Goal: Task Accomplishment & Management: Complete application form

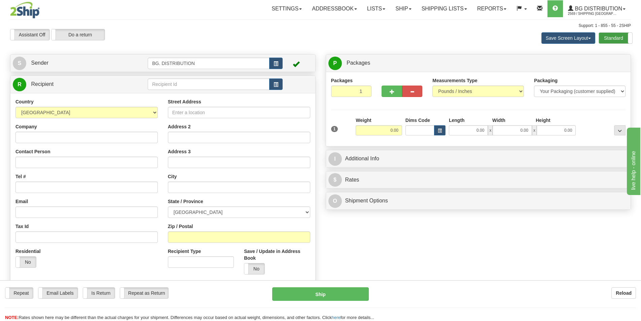
click at [604, 40] on label "Standard" at bounding box center [615, 38] width 33 height 11
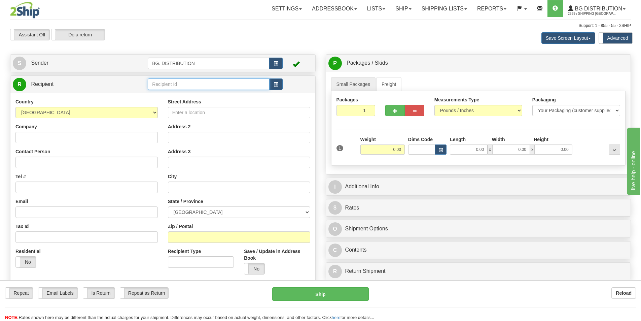
click at [169, 84] on input "text" at bounding box center [209, 83] width 122 height 11
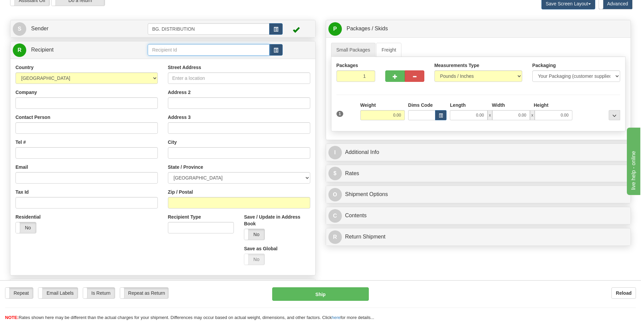
scroll to position [34, 0]
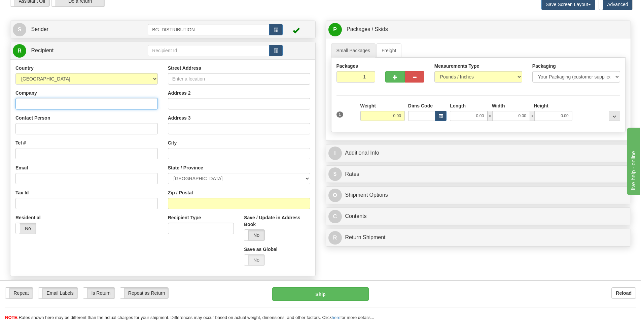
click at [61, 105] on input "Company" at bounding box center [86, 103] width 142 height 11
type input "ALLEGION CANADA"
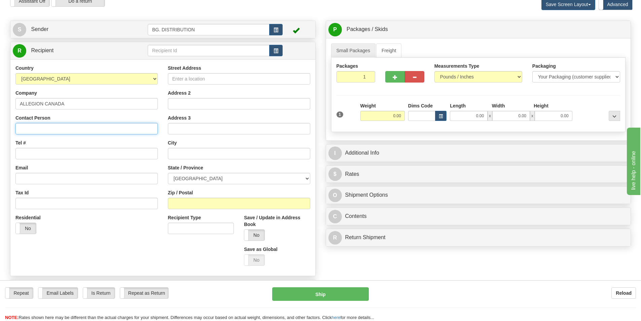
type input "4970545"
type input "1076 LAKESHORE RD"
type input "MISSISSAUGA"
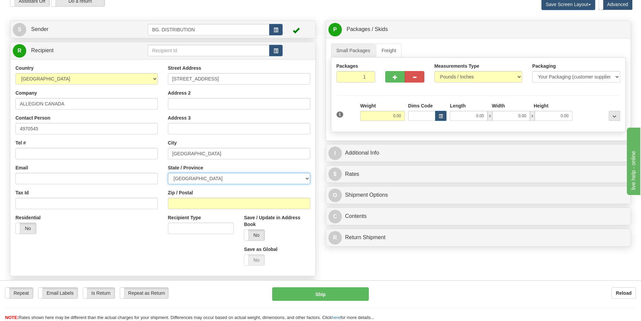
select select "ON"
type input "L5E1E4"
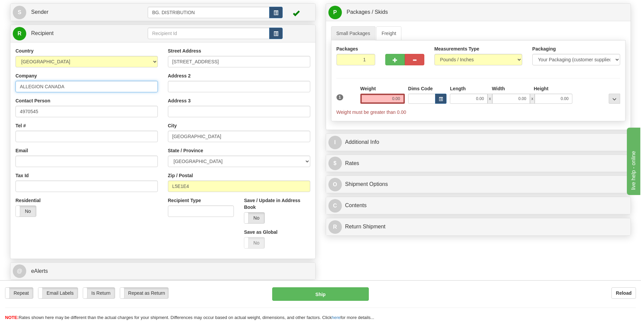
scroll to position [67, 0]
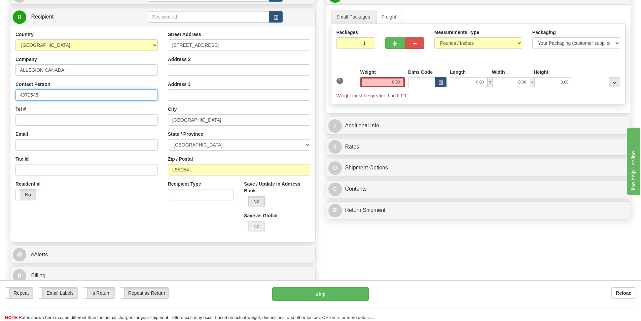
drag, startPoint x: 42, startPoint y: 93, endPoint x: 14, endPoint y: 95, distance: 27.3
click at [14, 95] on div "Country AFGHANISTAN ALAND ISLANDS ALBANIA ALGERIA AMERICAN SAMOA ANDORRA ANGOLA…" at bounding box center [86, 118] width 152 height 174
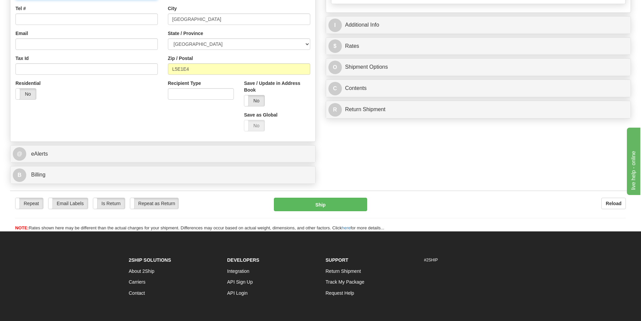
scroll to position [168, 0]
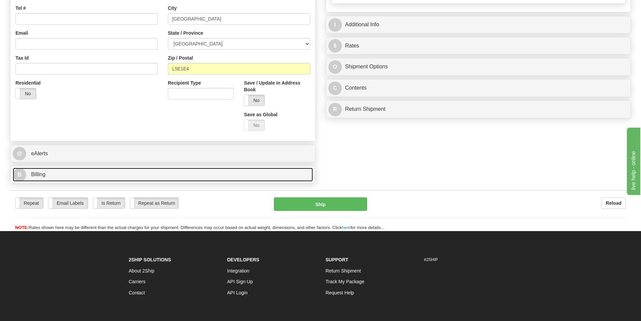
click at [69, 172] on link "B Billing" at bounding box center [163, 175] width 300 height 14
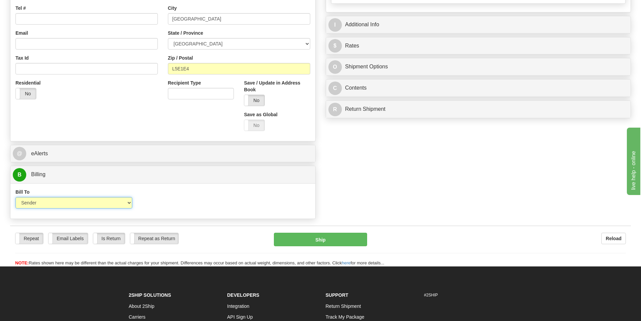
click at [110, 201] on select "Sender Recipient Third Party Collect" at bounding box center [73, 202] width 117 height 11
select select "2"
click at [15, 197] on select "Sender Recipient Third Party Collect" at bounding box center [73, 202] width 117 height 11
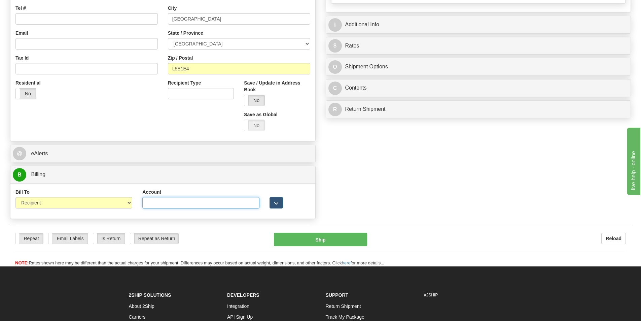
click at [183, 204] on input "Account" at bounding box center [200, 202] width 117 height 11
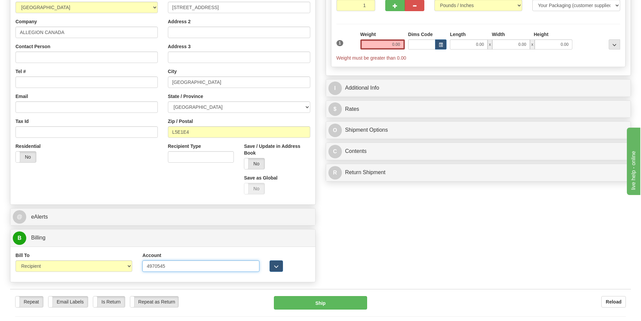
scroll to position [87, 0]
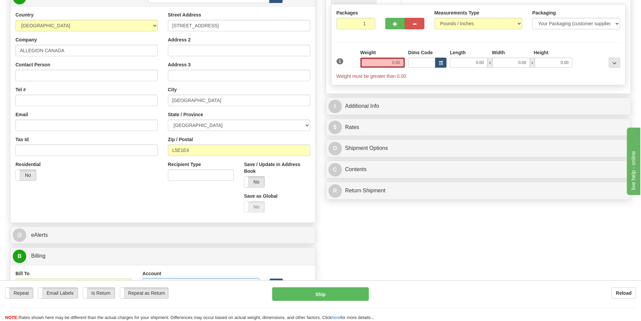
type input "4970545"
click at [388, 59] on input "0.00" at bounding box center [382, 63] width 44 height 10
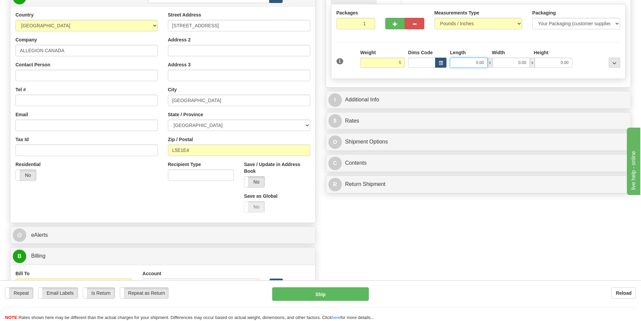
type input "5.00"
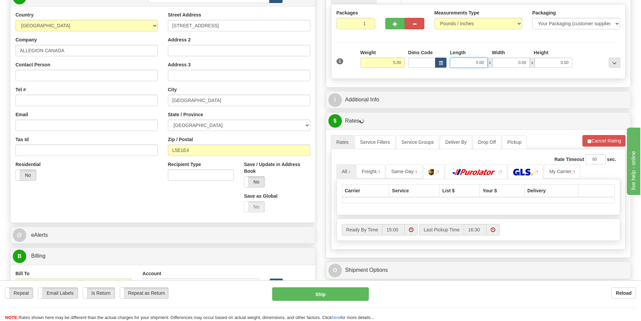
click at [464, 65] on input "0.00" at bounding box center [469, 63] width 38 height 10
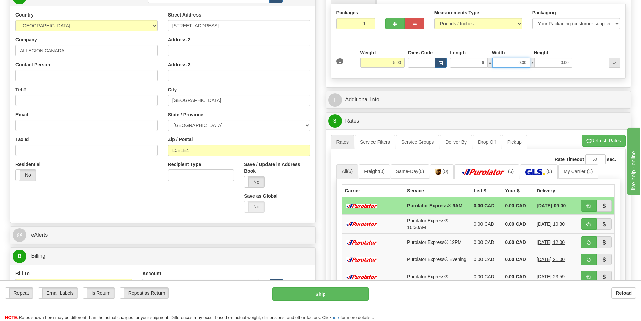
type input "6.00"
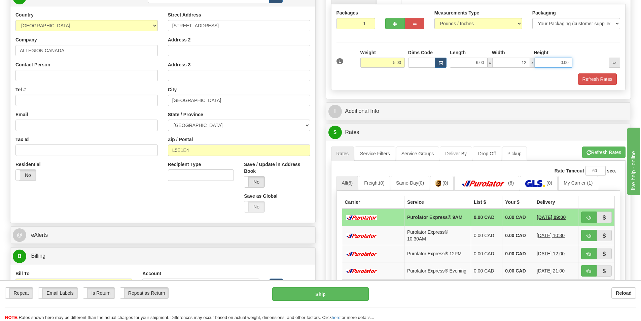
type input "12.00"
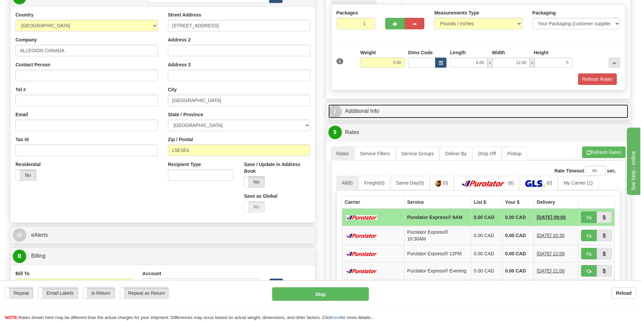
type input "5.00"
click at [416, 106] on link "I Additional Info" at bounding box center [478, 111] width 300 height 14
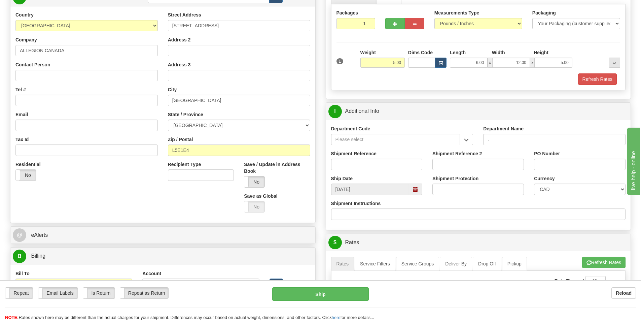
type input "."
click at [358, 214] on input "Shipment Instructions" at bounding box center [478, 213] width 295 height 11
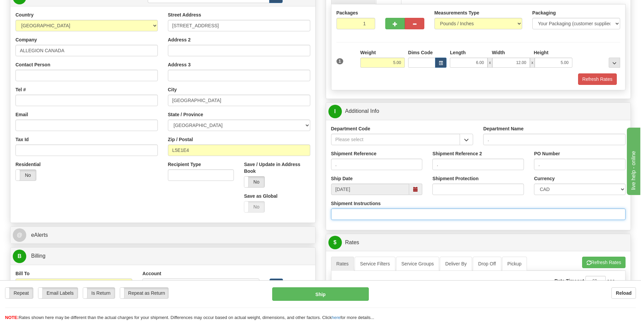
type input "c"
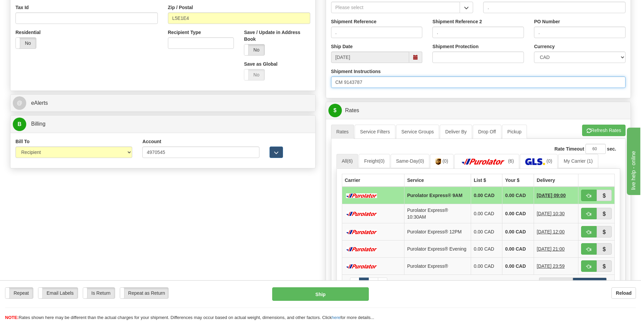
scroll to position [221, 0]
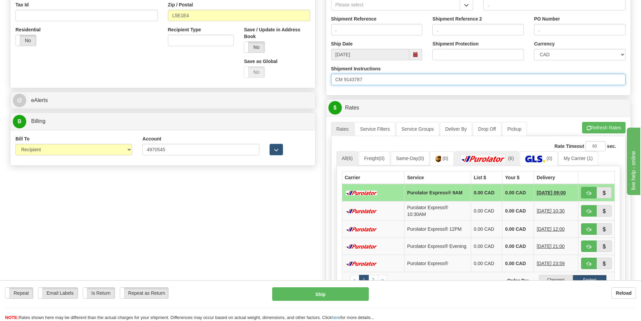
type input "CM 9143787"
click at [491, 159] on img at bounding box center [483, 158] width 47 height 7
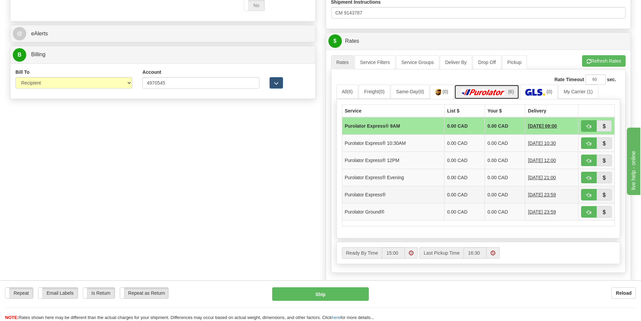
scroll to position [289, 0]
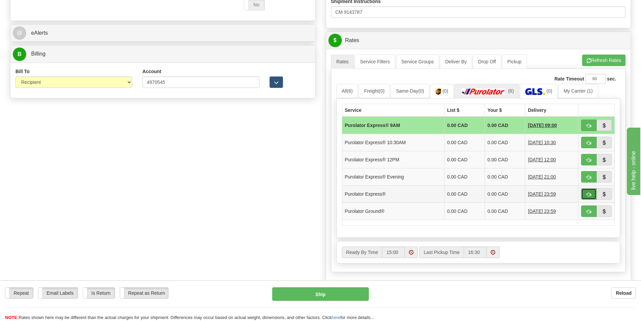
click at [587, 194] on span "button" at bounding box center [588, 194] width 5 height 4
type input "202"
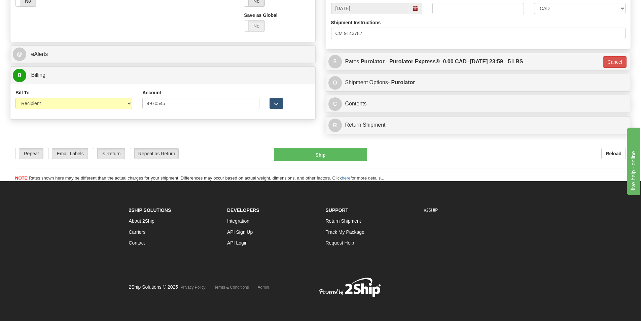
scroll to position [267, 0]
click at [314, 154] on button "Ship" at bounding box center [320, 154] width 93 height 13
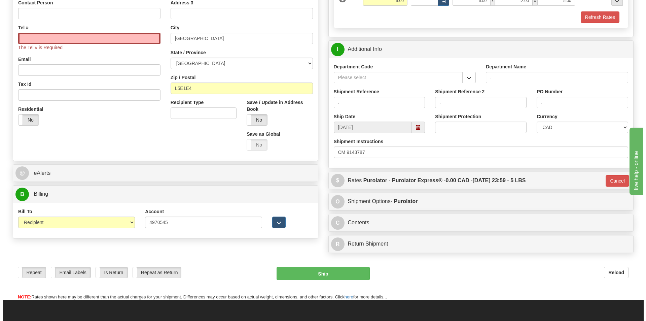
scroll to position [133, 0]
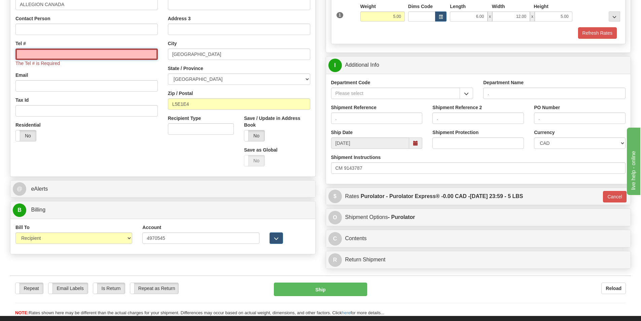
click at [53, 57] on input "Tel #" at bounding box center [86, 53] width 142 height 11
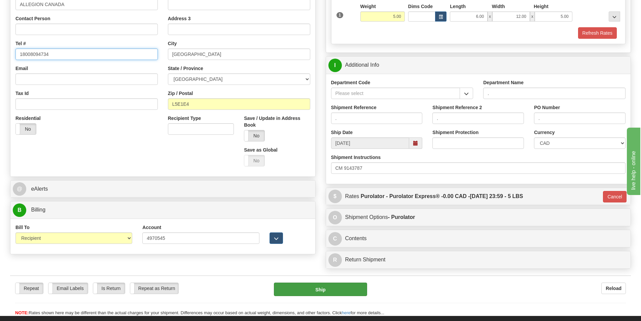
type input "18008094734"
click at [321, 285] on button "Ship" at bounding box center [320, 288] width 93 height 13
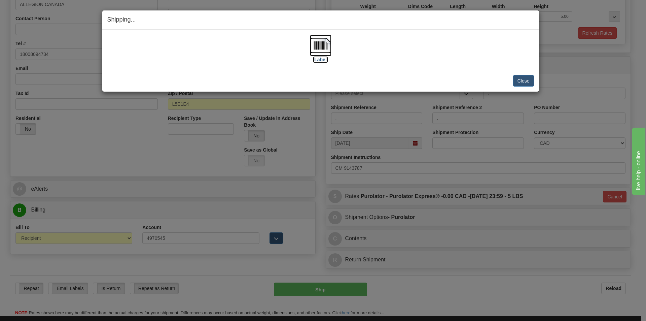
click at [319, 46] on img at bounding box center [321, 46] width 22 height 22
